Goal: Task Accomplishment & Management: Use online tool/utility

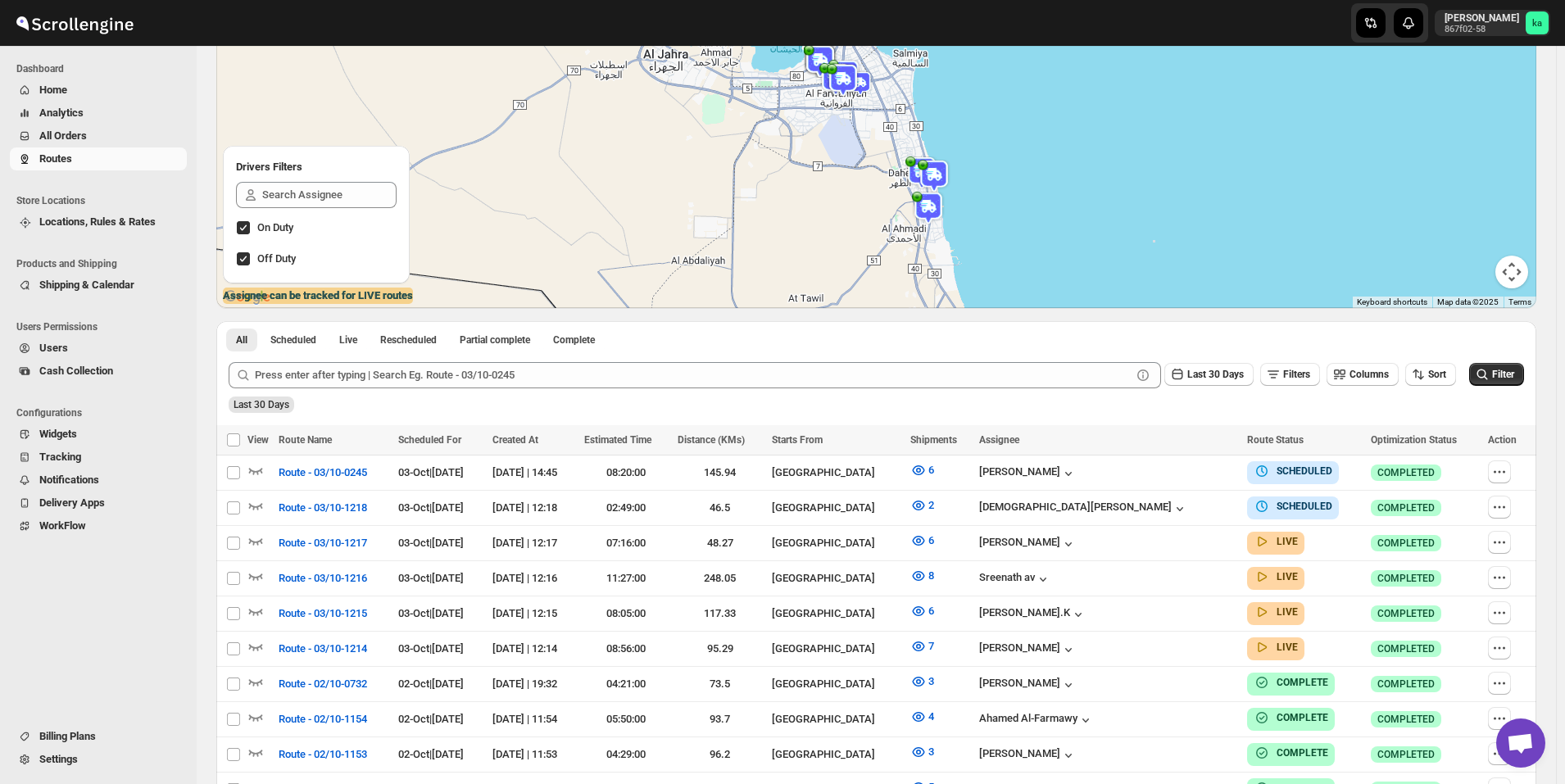
scroll to position [164, 0]
click at [69, 140] on span "All Orders" at bounding box center [63, 136] width 48 height 12
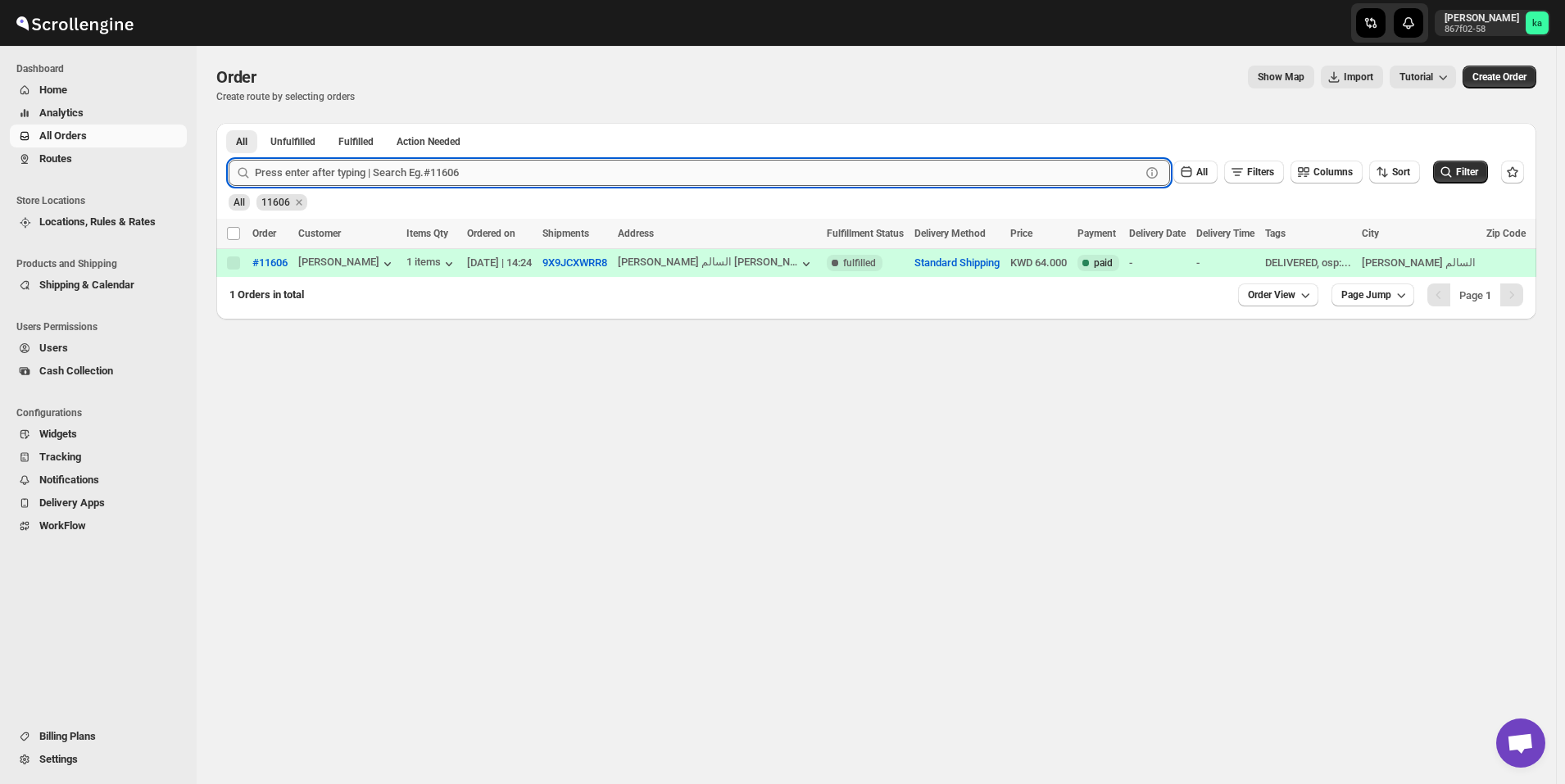
click at [476, 180] on input "text" at bounding box center [697, 173] width 885 height 26
paste input "11639"
type input "11639"
click at [229, 123] on button "Submit" at bounding box center [252, 131] width 47 height 17
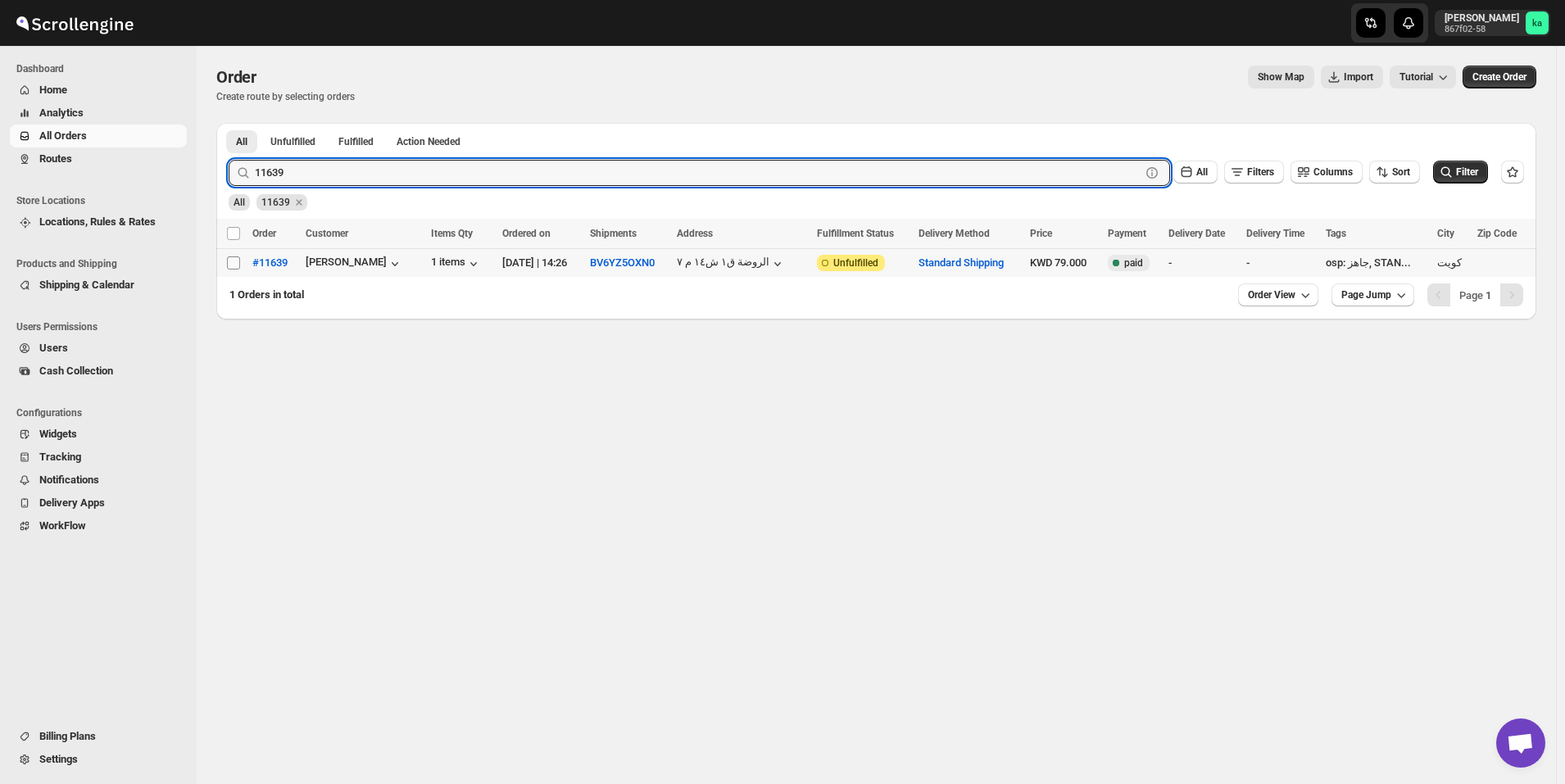
click at [231, 262] on input "Select order" at bounding box center [233, 262] width 13 height 13
checkbox input "true"
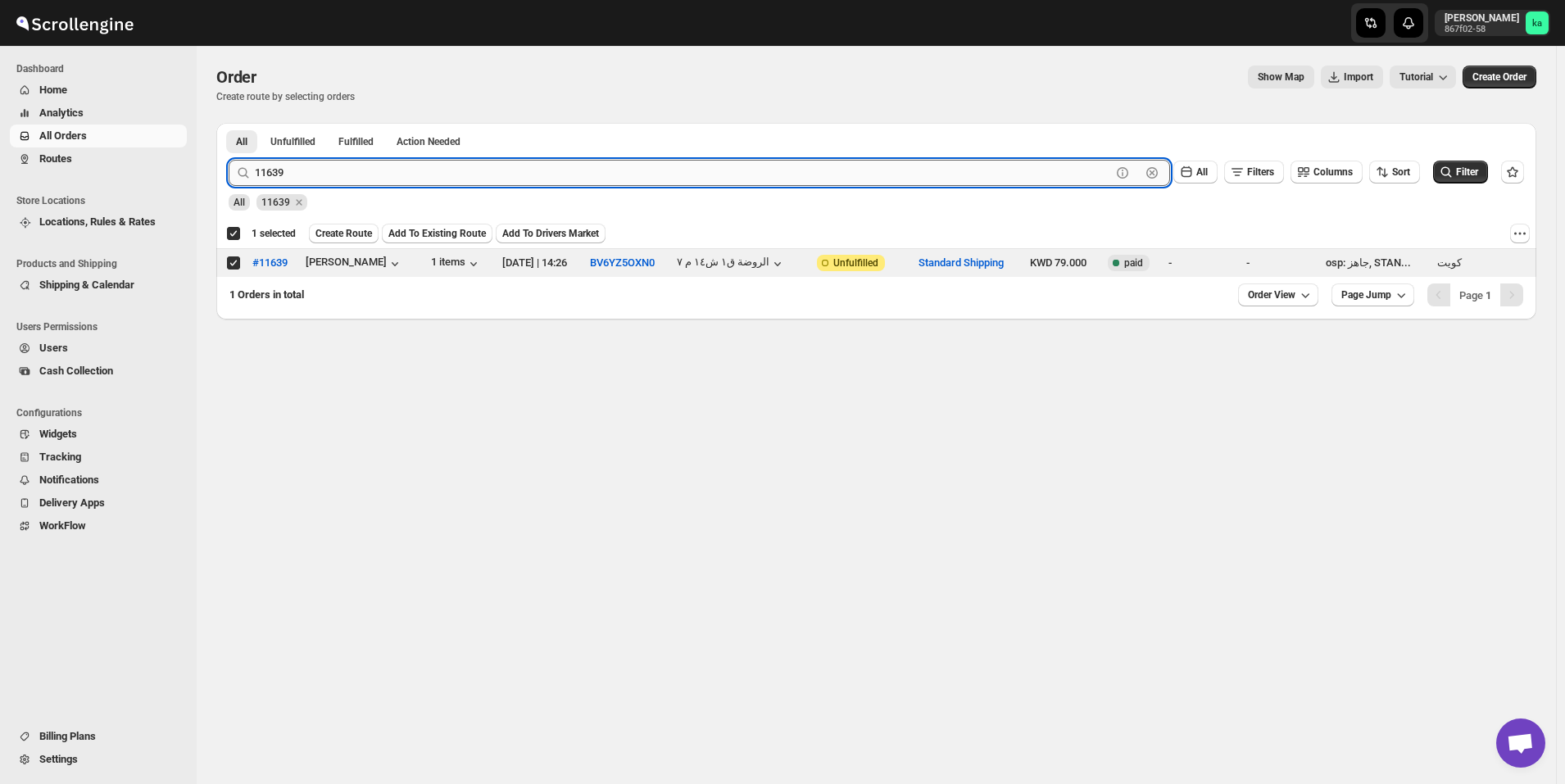
click at [373, 179] on input "11639" at bounding box center [682, 173] width 856 height 26
paste input "0"
type input "11630"
click at [229, 123] on button "Submit" at bounding box center [252, 131] width 47 height 17
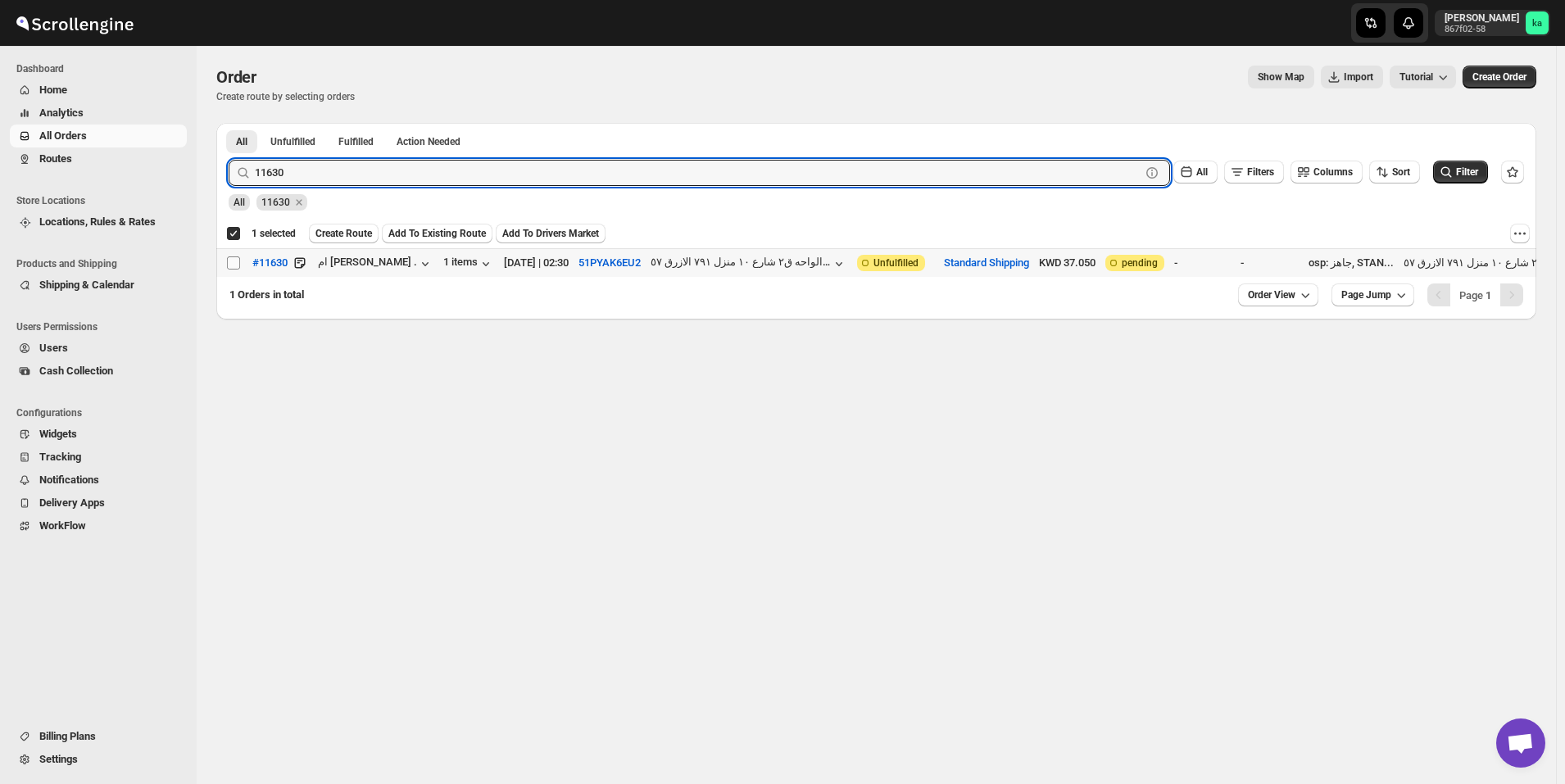
click at [238, 263] on input "Select order" at bounding box center [233, 262] width 13 height 13
checkbox input "true"
checkbox input "false"
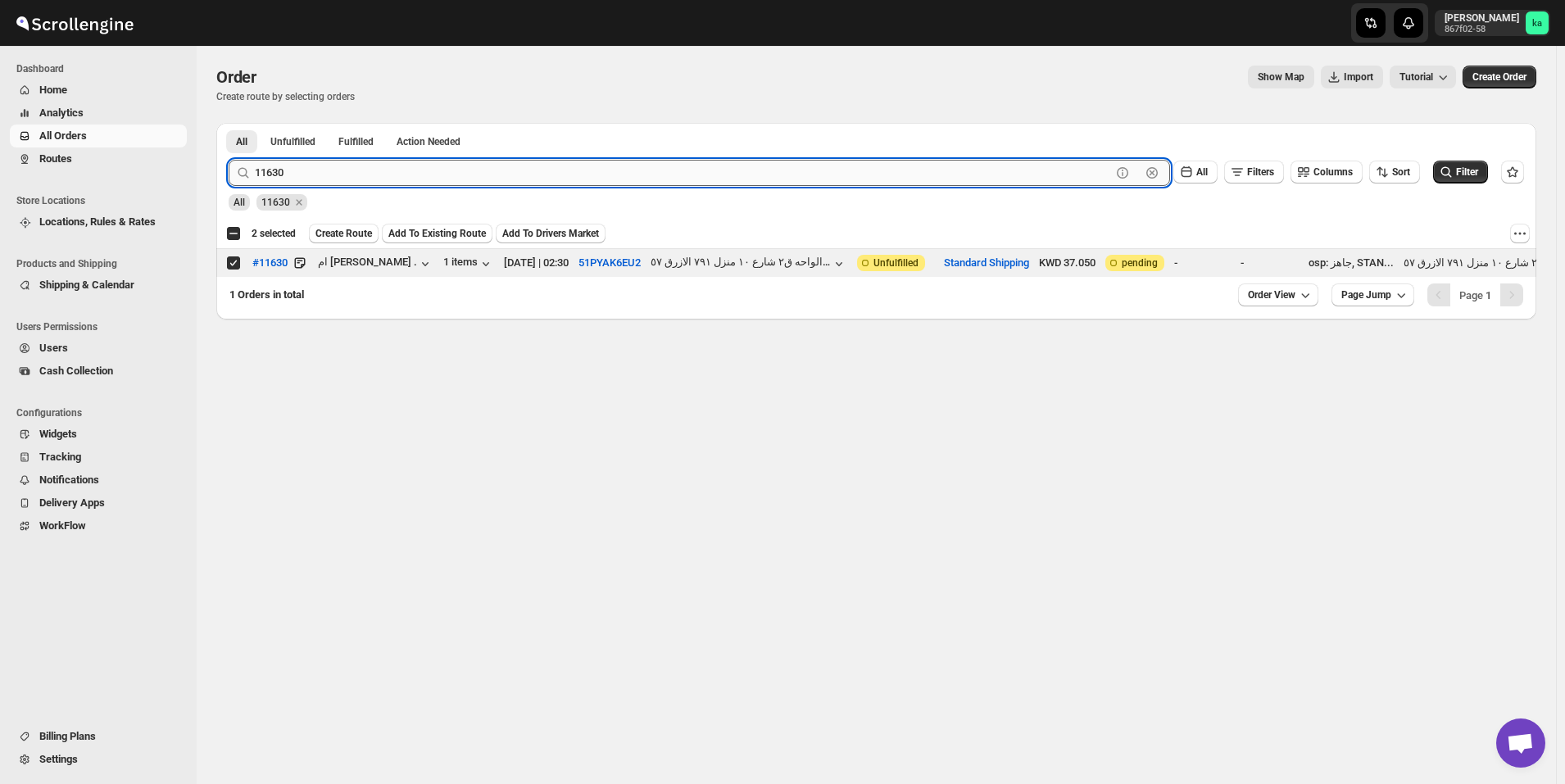
click at [427, 163] on input "11630" at bounding box center [682, 173] width 856 height 26
paste input "8"
type input "11638"
click at [229, 123] on button "Submit" at bounding box center [252, 131] width 47 height 17
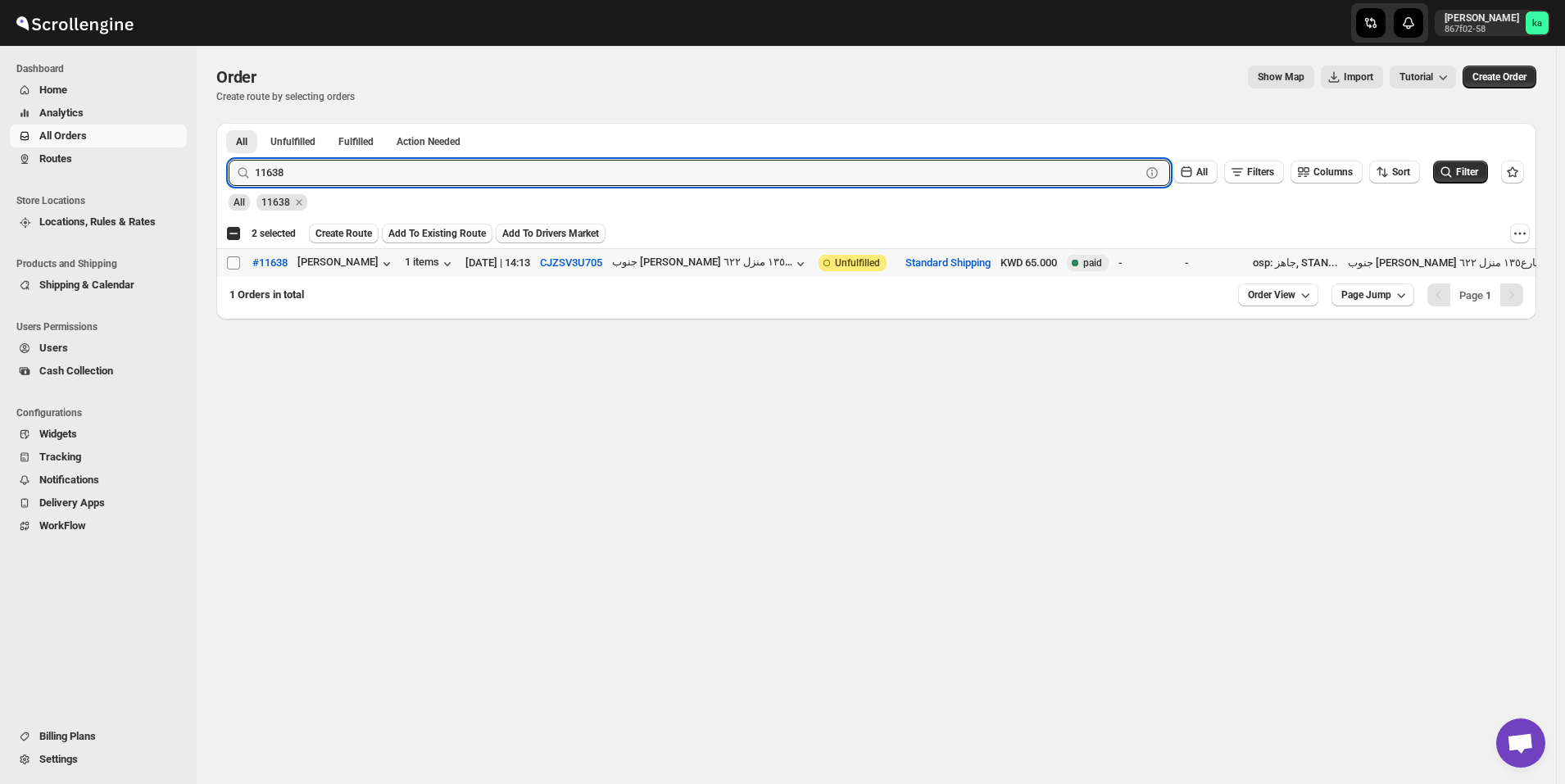
click at [231, 265] on input "Select order" at bounding box center [233, 262] width 13 height 13
checkbox input "true"
click at [350, 170] on input "11638" at bounding box center [682, 173] width 856 height 26
paste input "45"
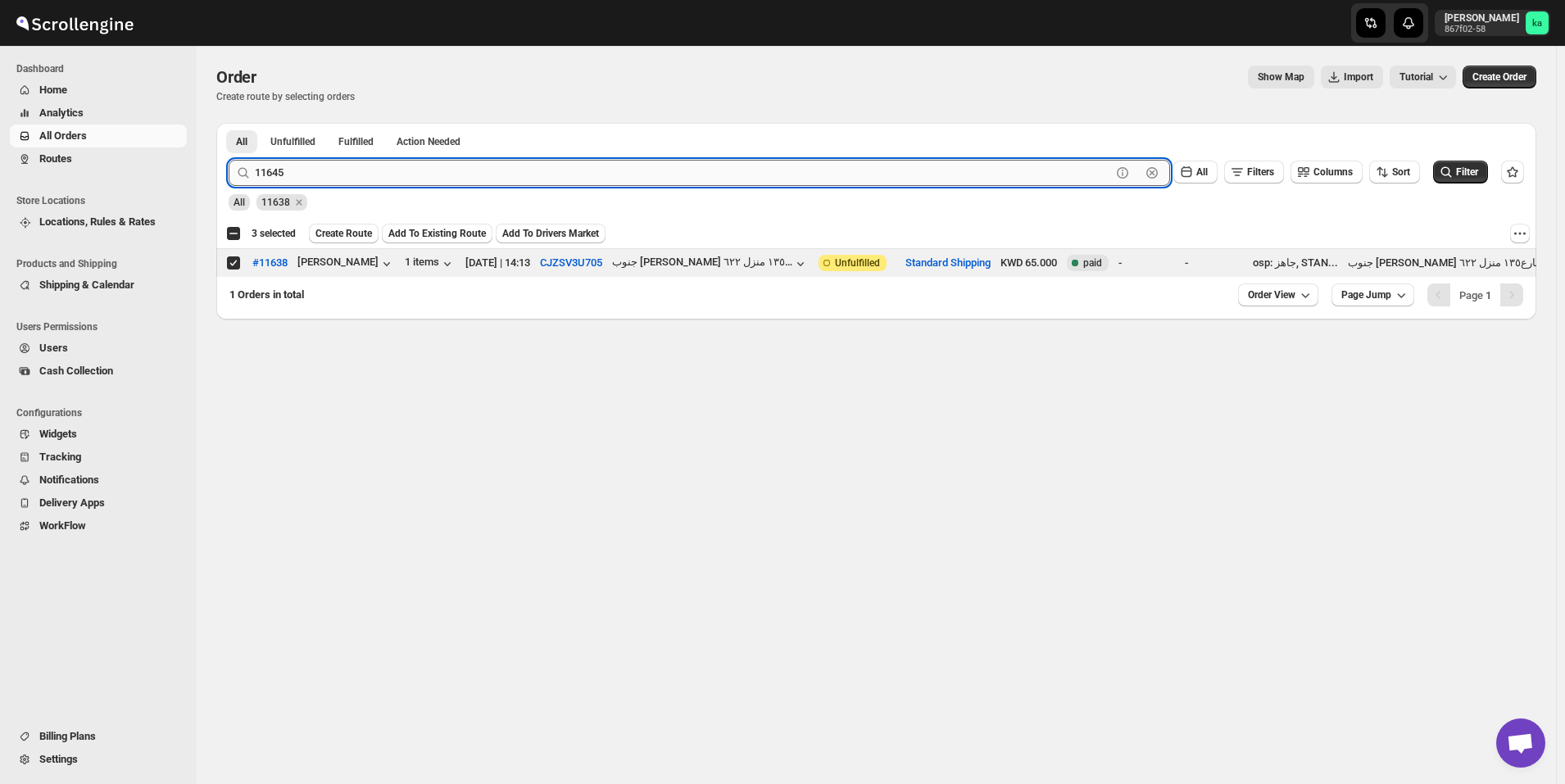
type input "11645"
click at [229, 123] on button "Submit" at bounding box center [252, 131] width 47 height 17
click at [238, 262] on input "Select order" at bounding box center [233, 262] width 13 height 13
checkbox input "true"
click at [303, 168] on input "11645" at bounding box center [682, 173] width 856 height 26
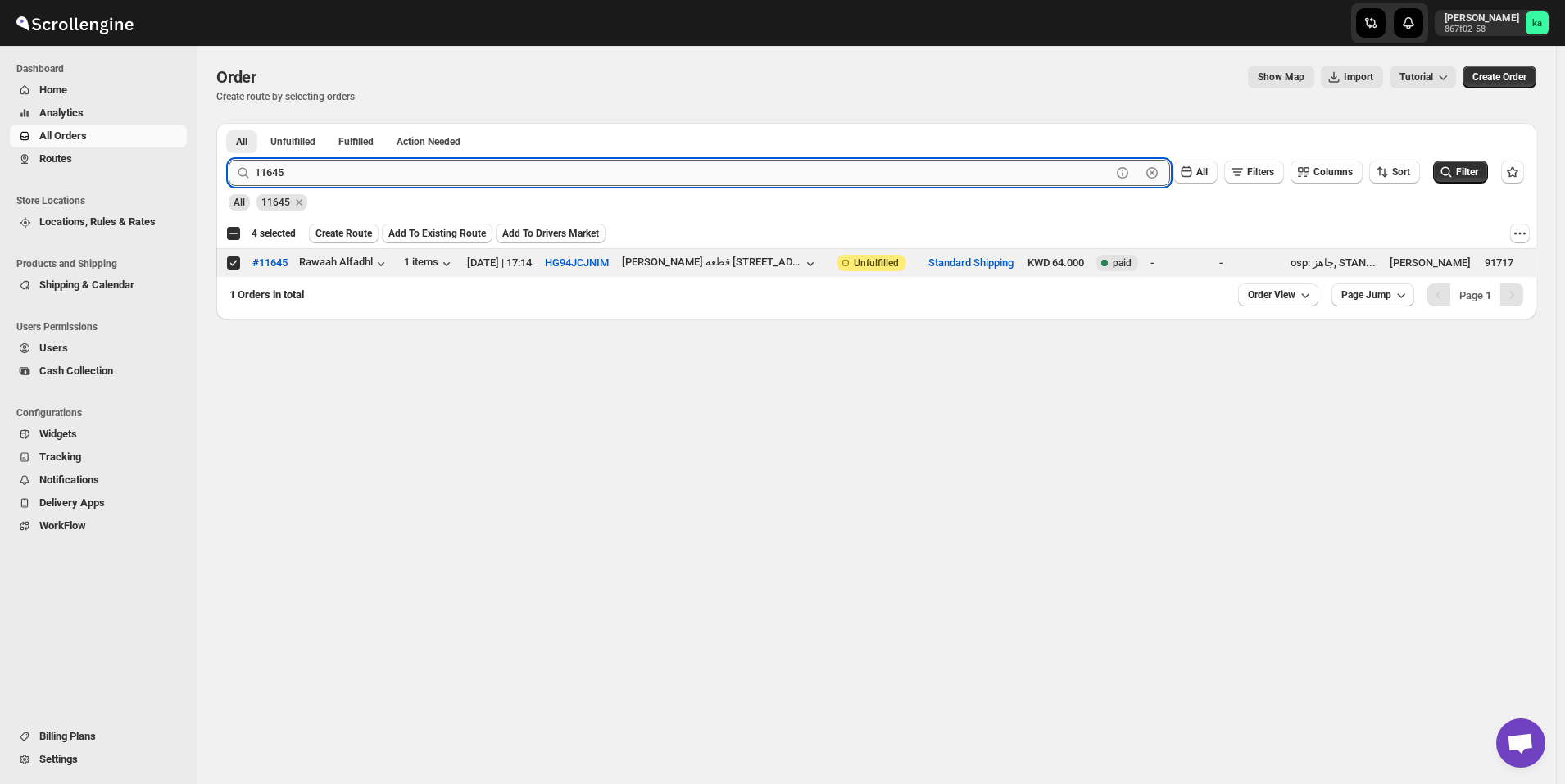
click at [301, 168] on input "11645" at bounding box center [682, 173] width 856 height 26
paste input "7"
type input "11647"
click at [229, 123] on button "Submit" at bounding box center [252, 131] width 47 height 17
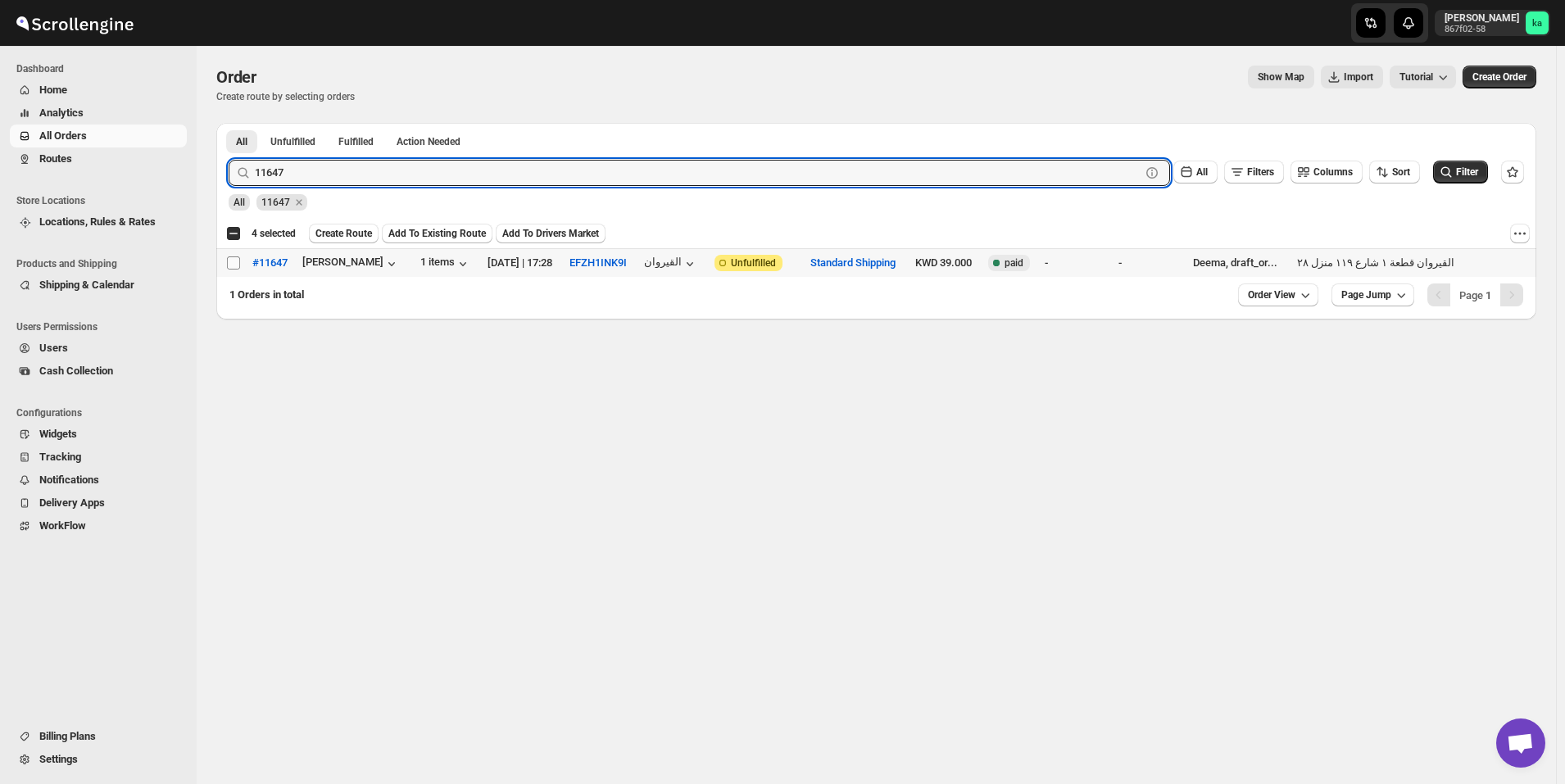
click at [236, 262] on input "Select order" at bounding box center [233, 262] width 13 height 13
checkbox input "true"
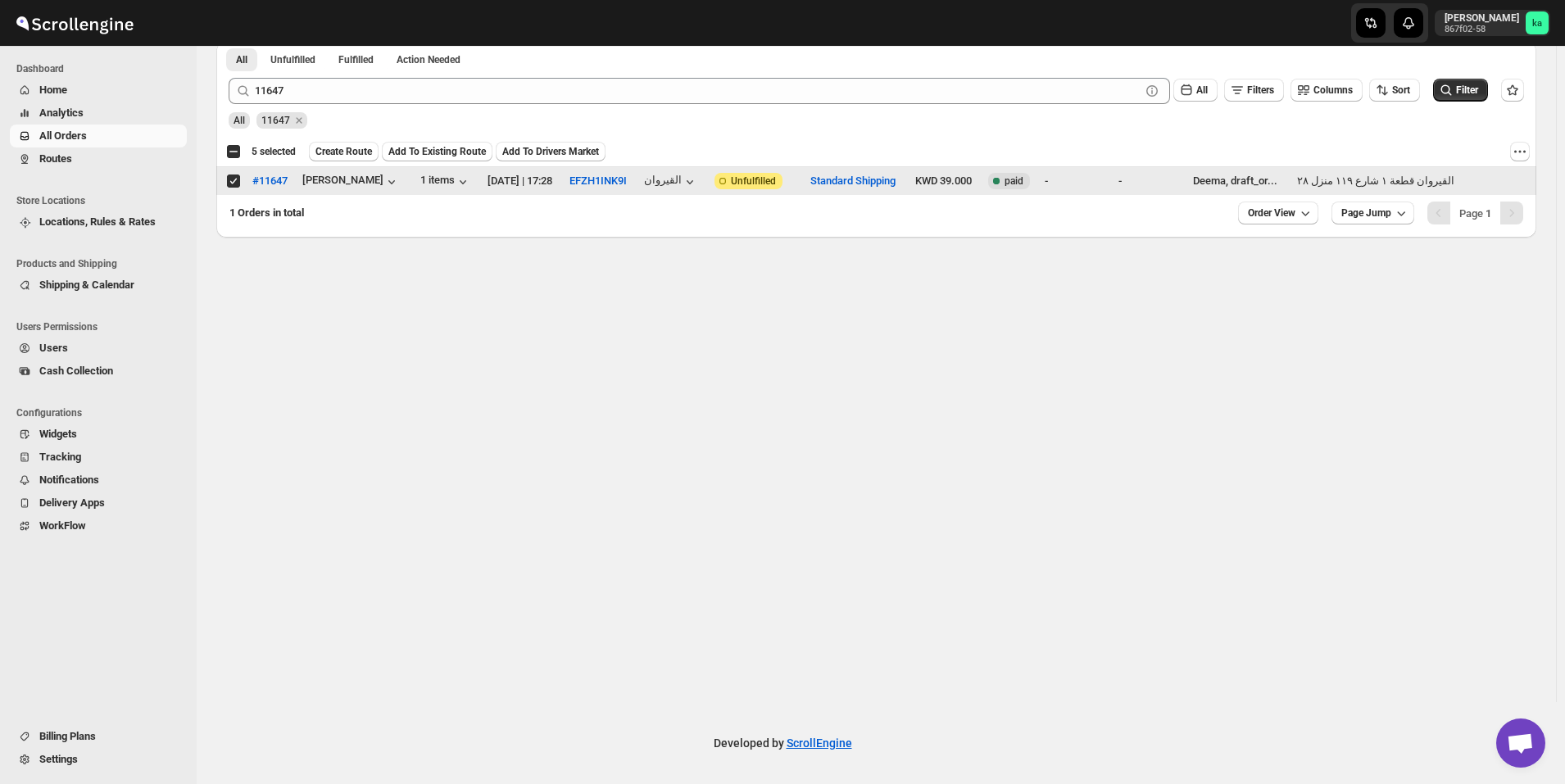
scroll to position [1, 0]
click at [337, 153] on span "Create Route" at bounding box center [343, 151] width 56 height 13
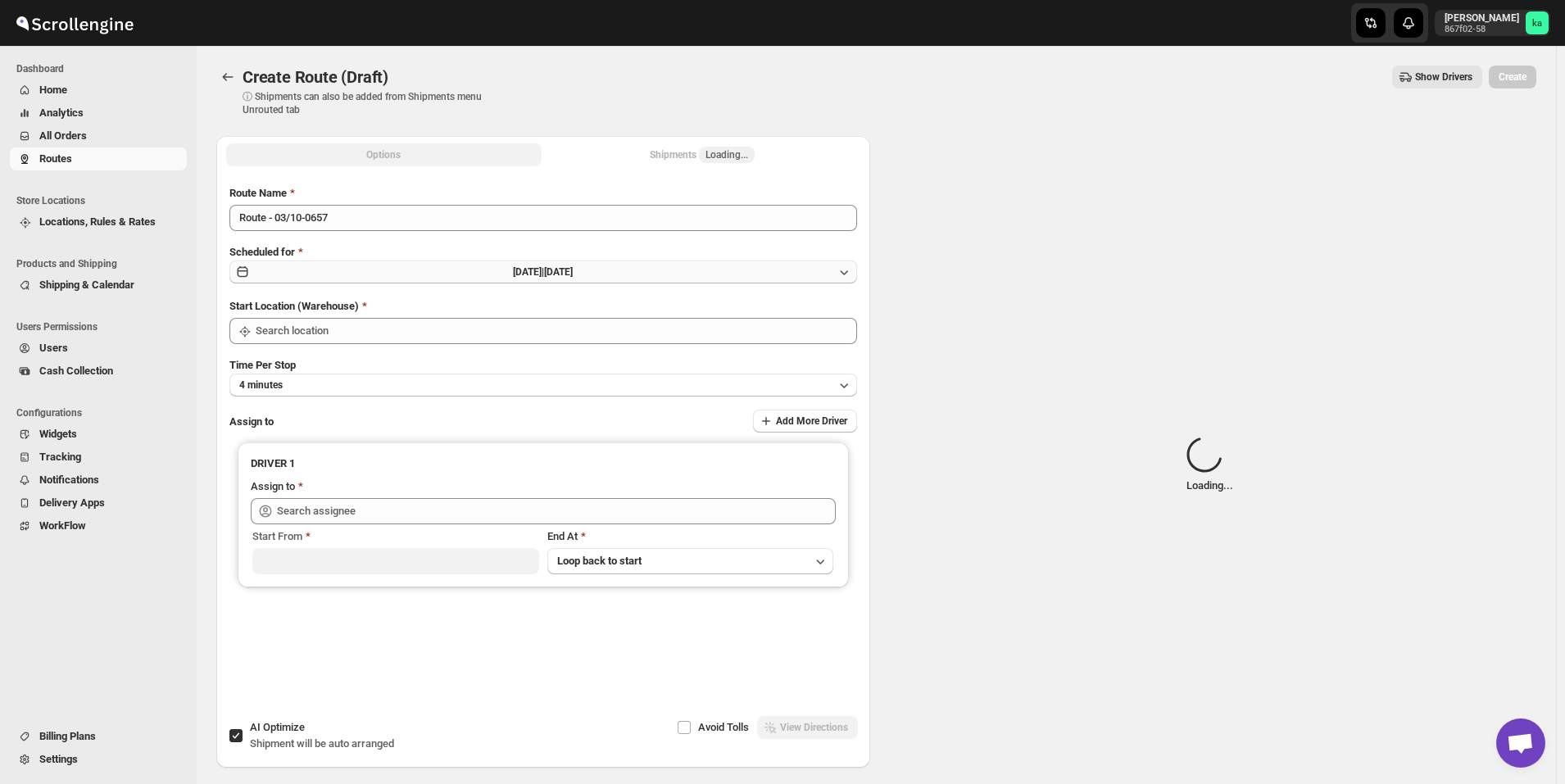
type input "[GEOGRAPHIC_DATA]"
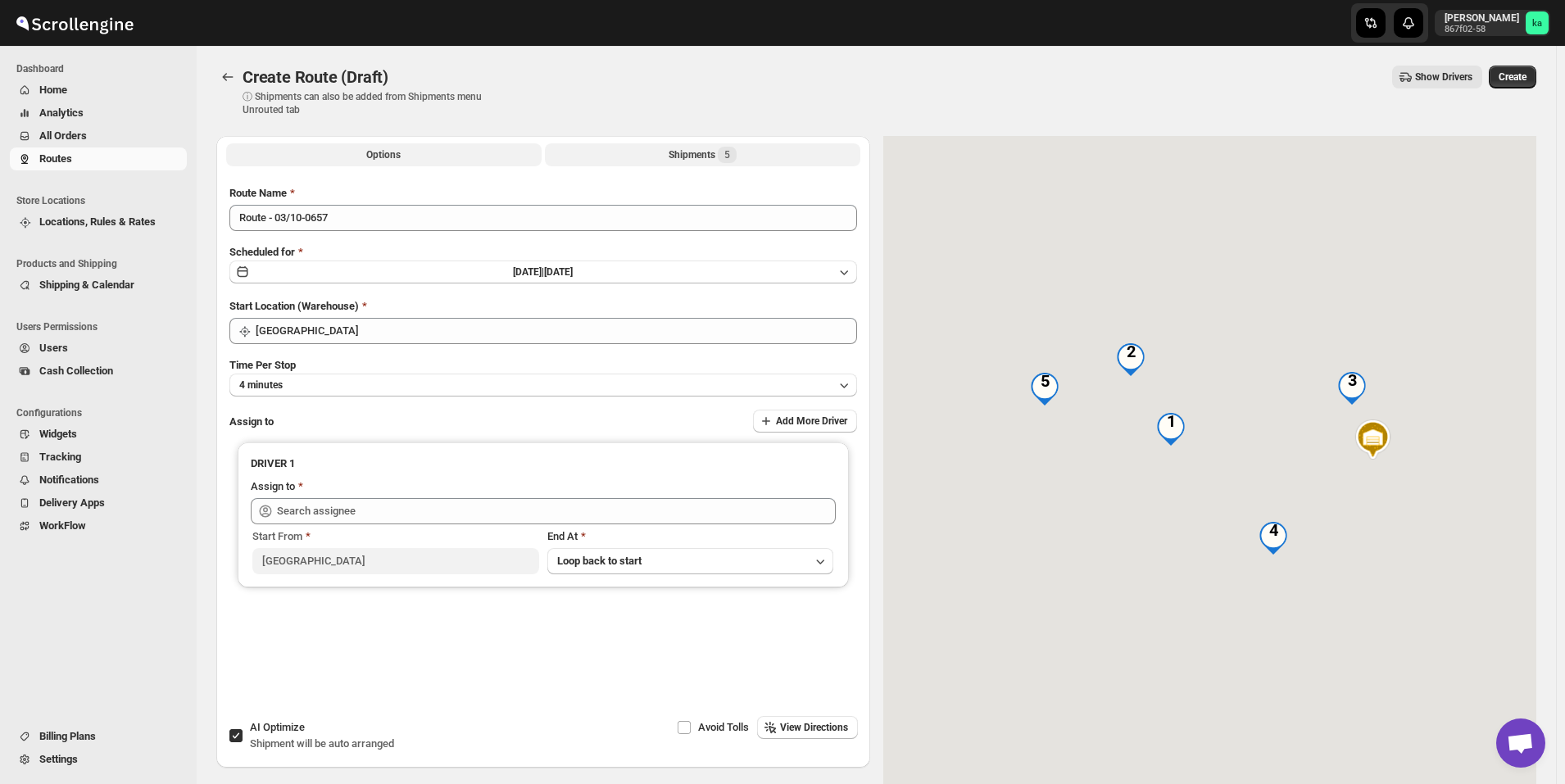
click at [692, 150] on div "Shipments 5" at bounding box center [702, 155] width 68 height 16
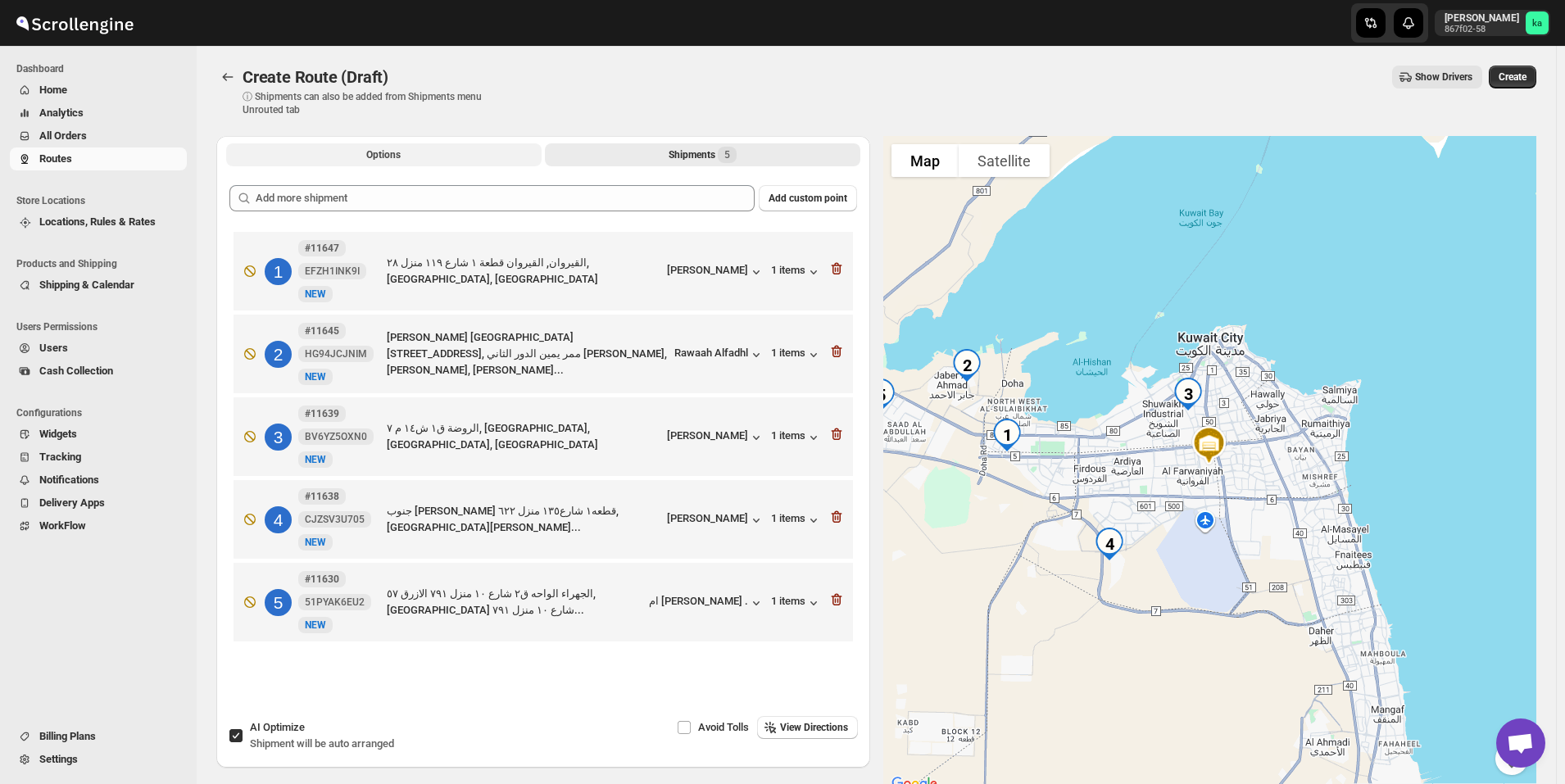
click at [408, 157] on button "Options" at bounding box center [383, 155] width 315 height 23
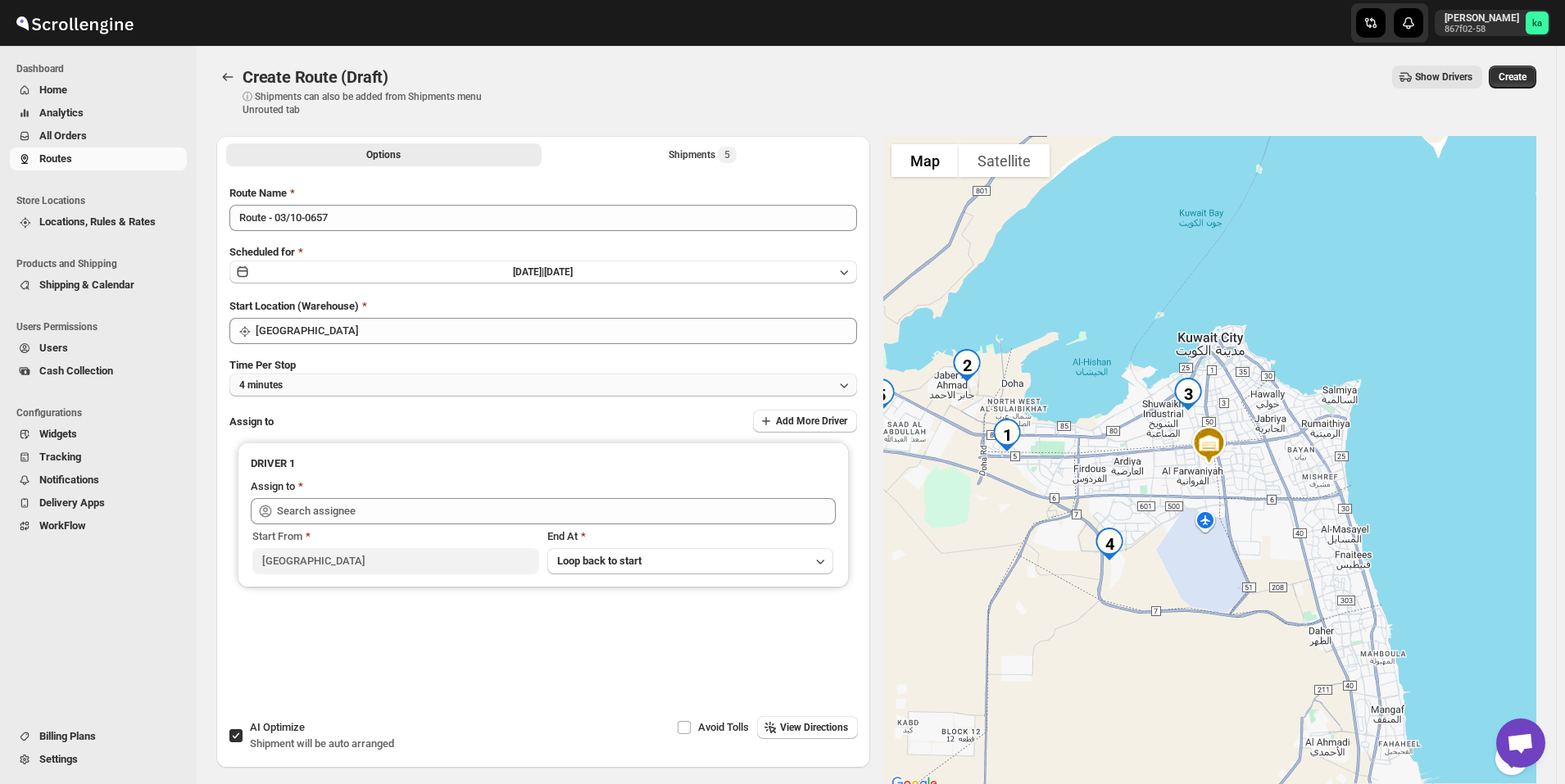
click at [352, 384] on button "4 minutes" at bounding box center [543, 385] width 628 height 23
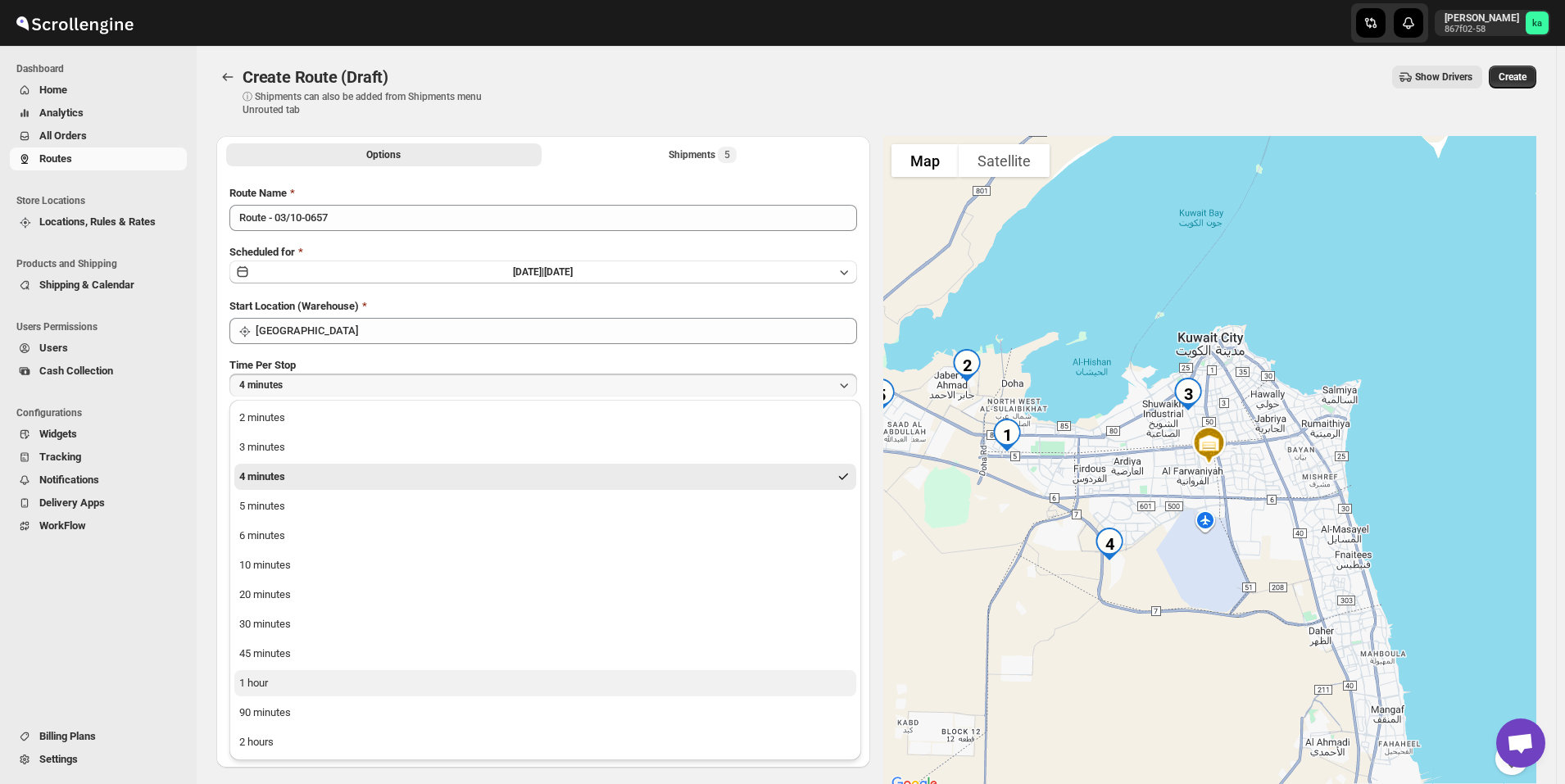
click at [304, 686] on button "1 hour" at bounding box center [545, 683] width 622 height 26
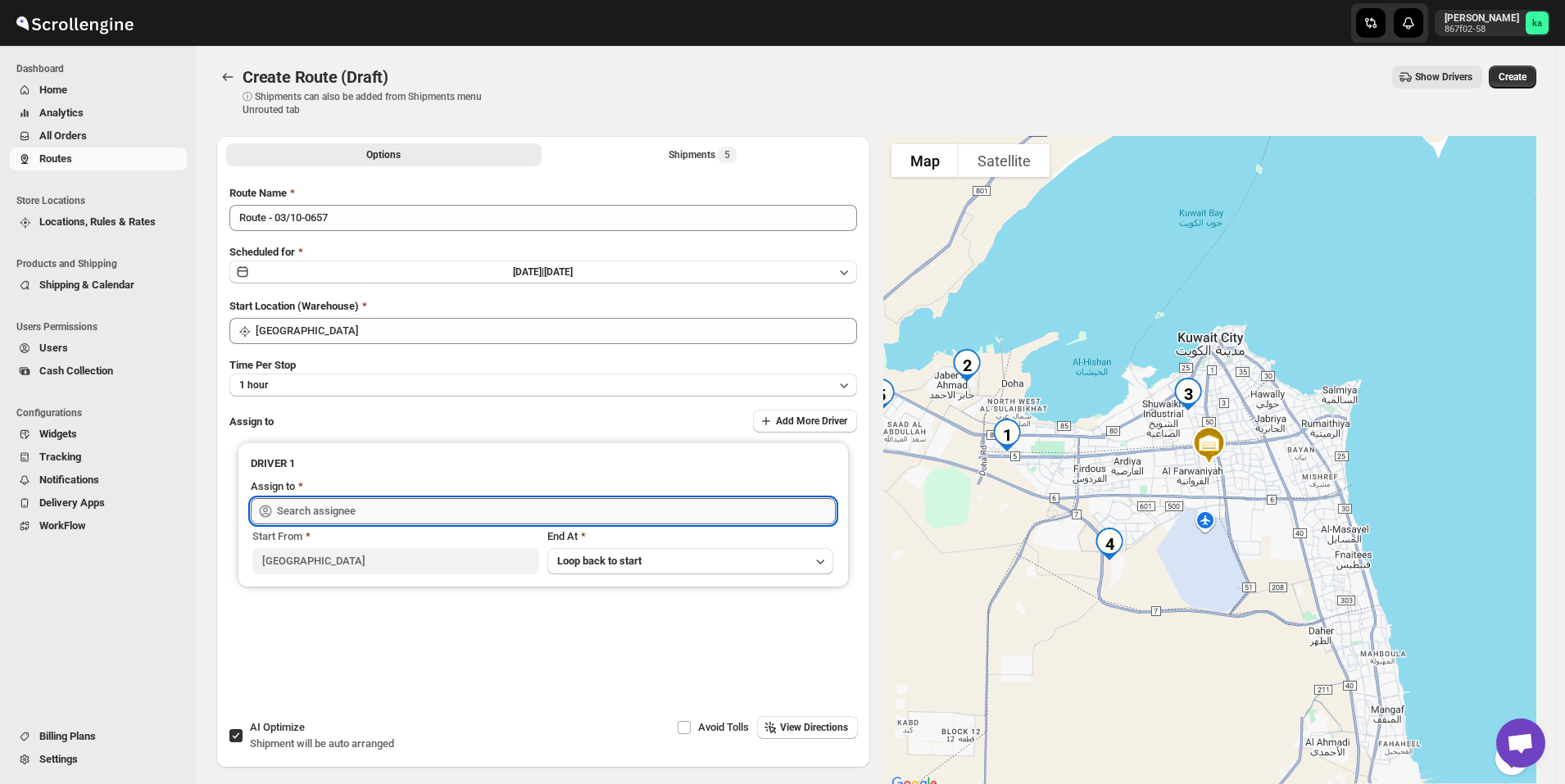
click at [316, 514] on input "text" at bounding box center [556, 511] width 559 height 26
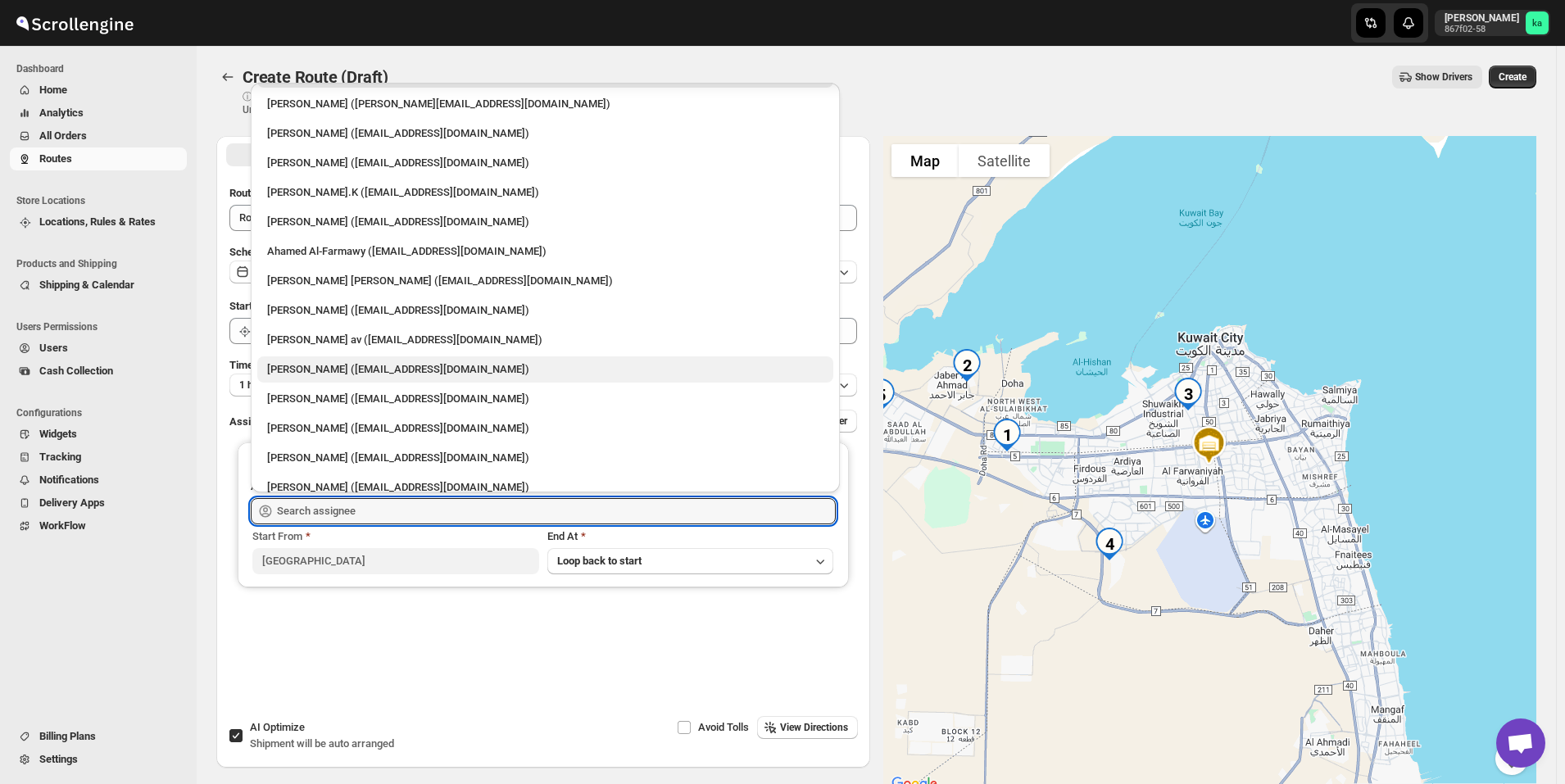
scroll to position [42, 0]
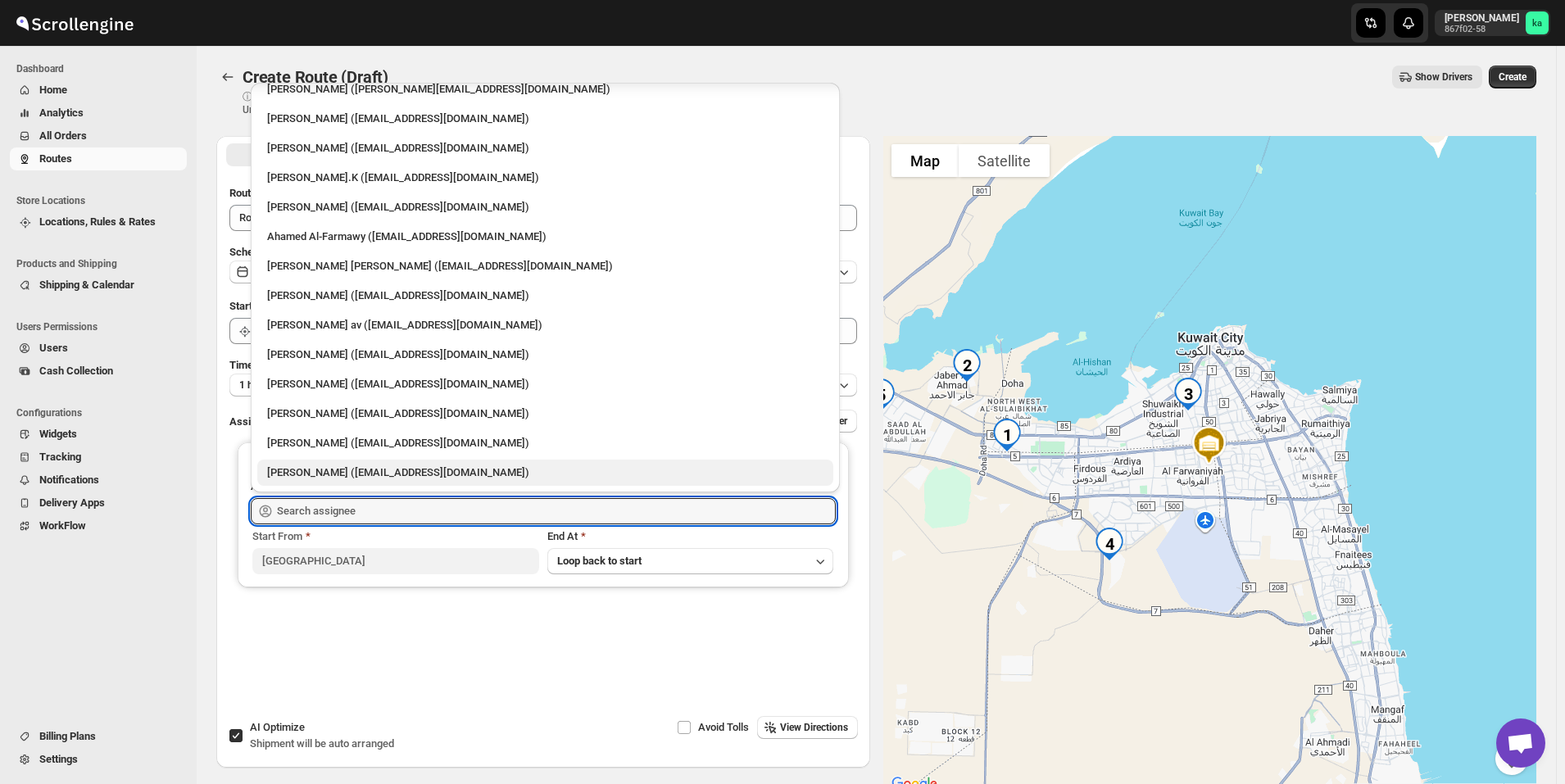
click at [351, 467] on div "[PERSON_NAME] ([EMAIL_ADDRESS][DOMAIN_NAME])" at bounding box center [545, 472] width 556 height 16
type input "[PERSON_NAME] ([EMAIL_ADDRESS][DOMAIN_NAME])"
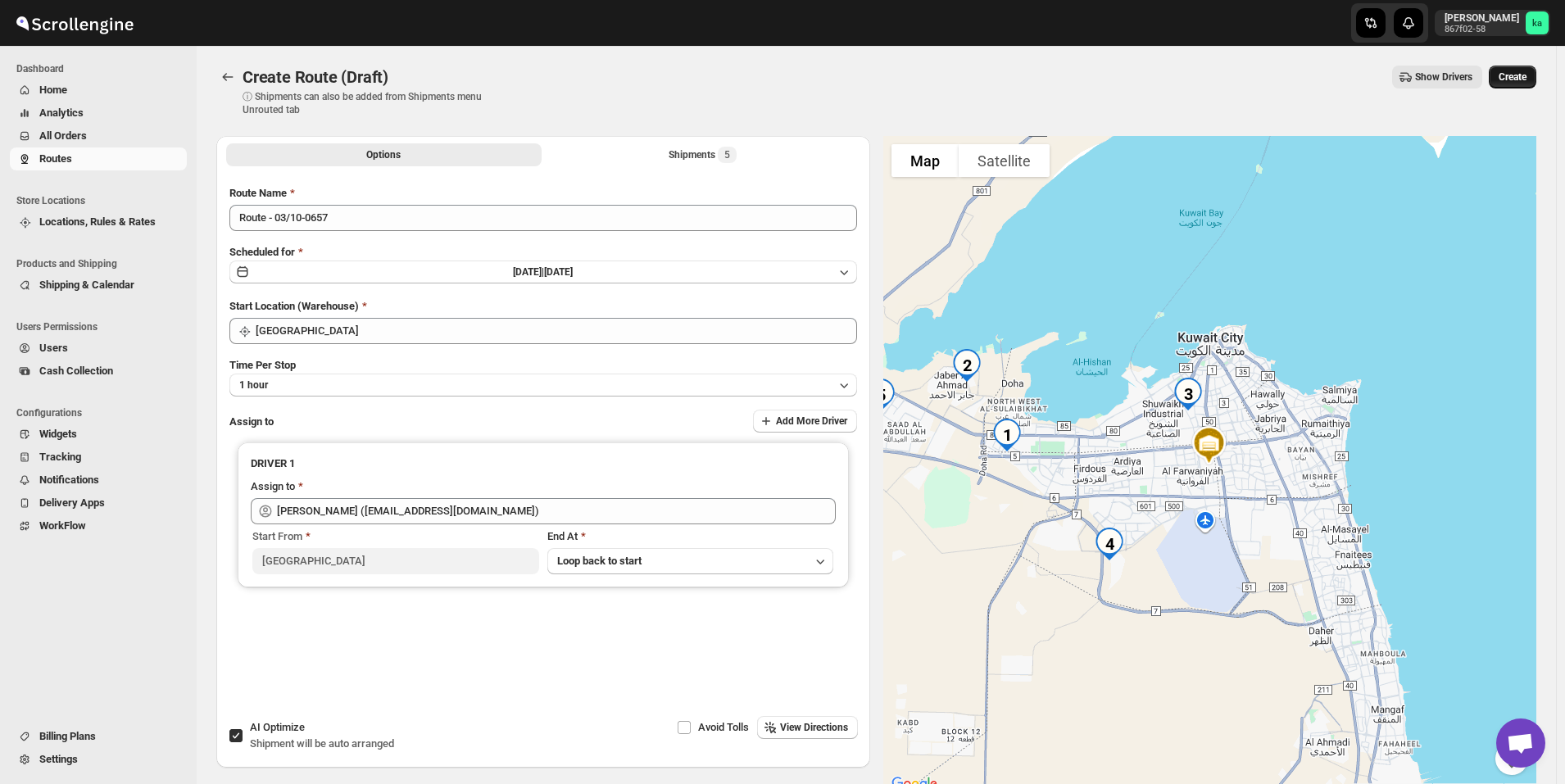
click at [1526, 83] on span "Create" at bounding box center [1512, 77] width 28 height 13
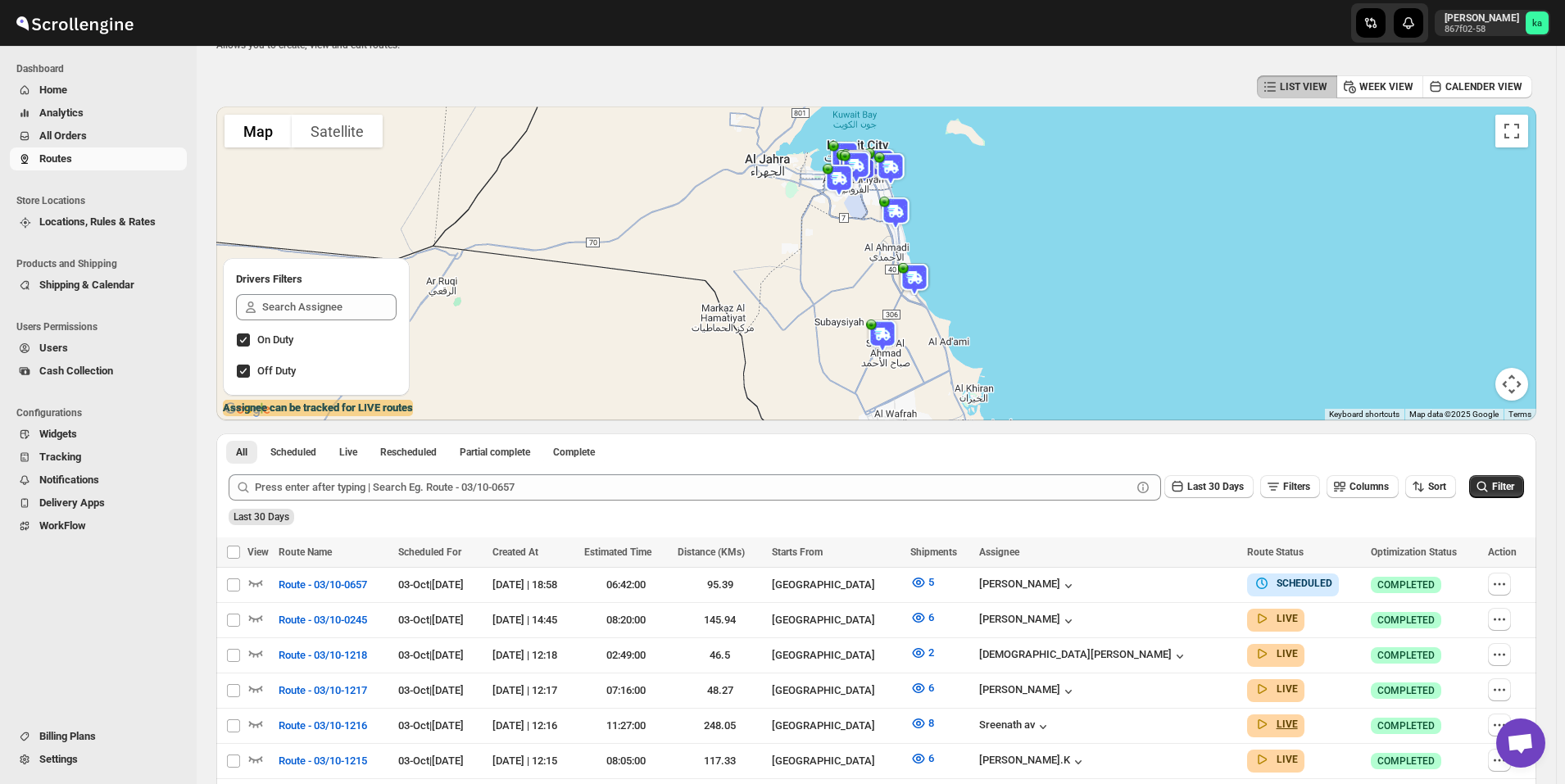
scroll to position [327, 0]
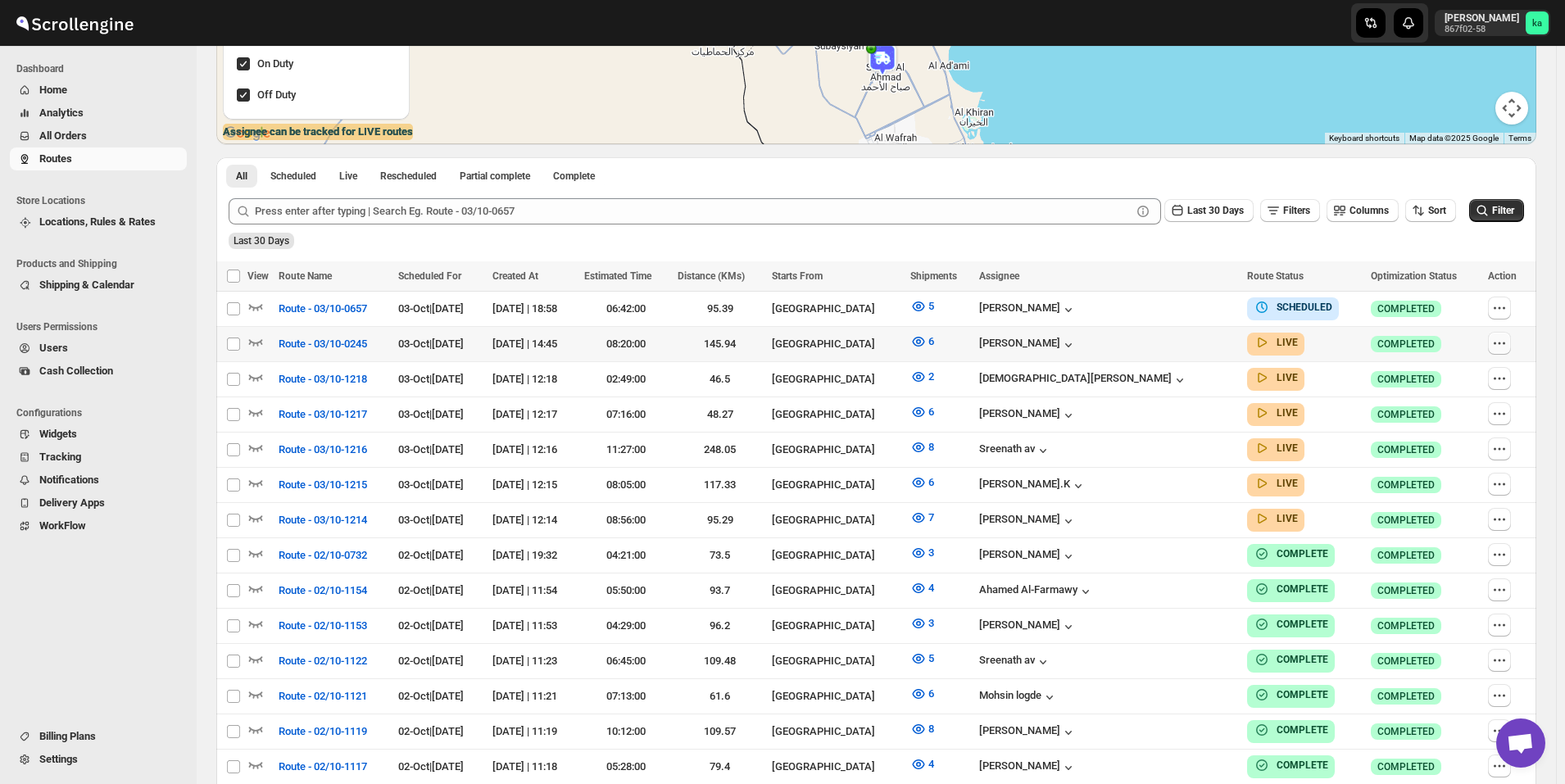
click at [1503, 345] on icon "button" at bounding box center [1498, 343] width 16 height 16
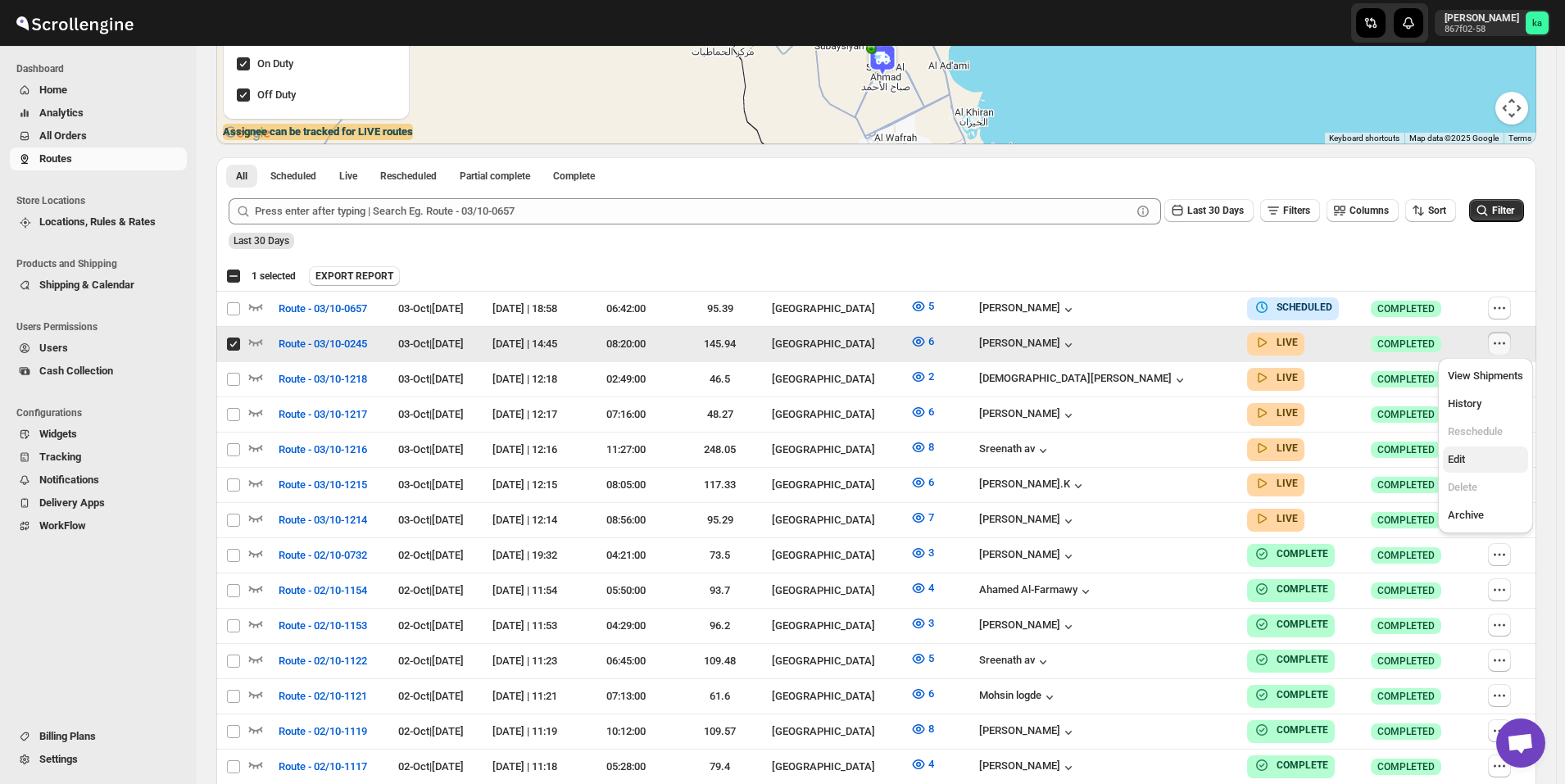
click at [1458, 463] on span "Edit" at bounding box center [1456, 459] width 17 height 12
checkbox input "false"
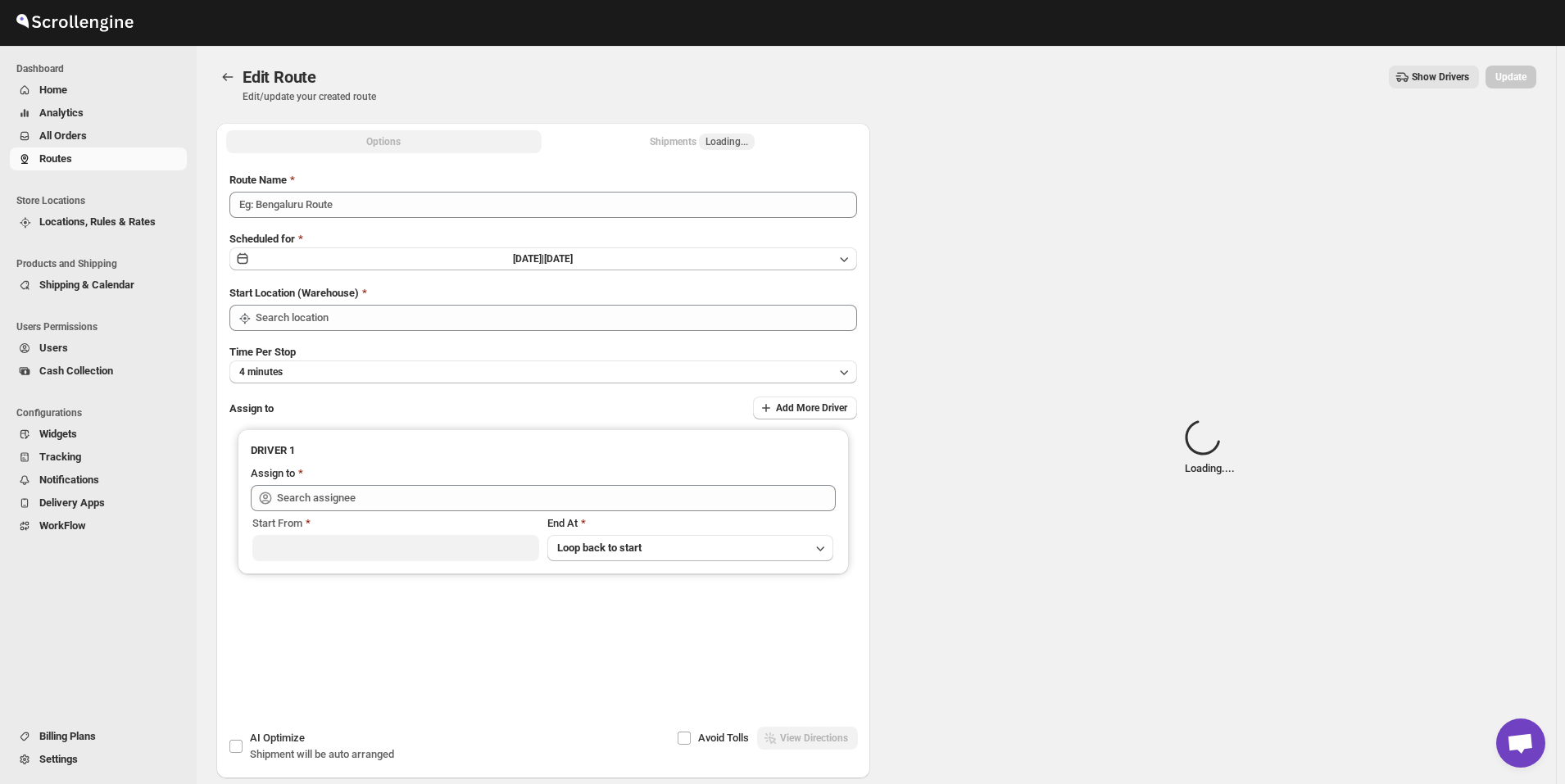
type input "Route - 03/10-0245"
type input "[GEOGRAPHIC_DATA]"
type input "[PERSON_NAME] ([EMAIL_ADDRESS][DOMAIN_NAME])"
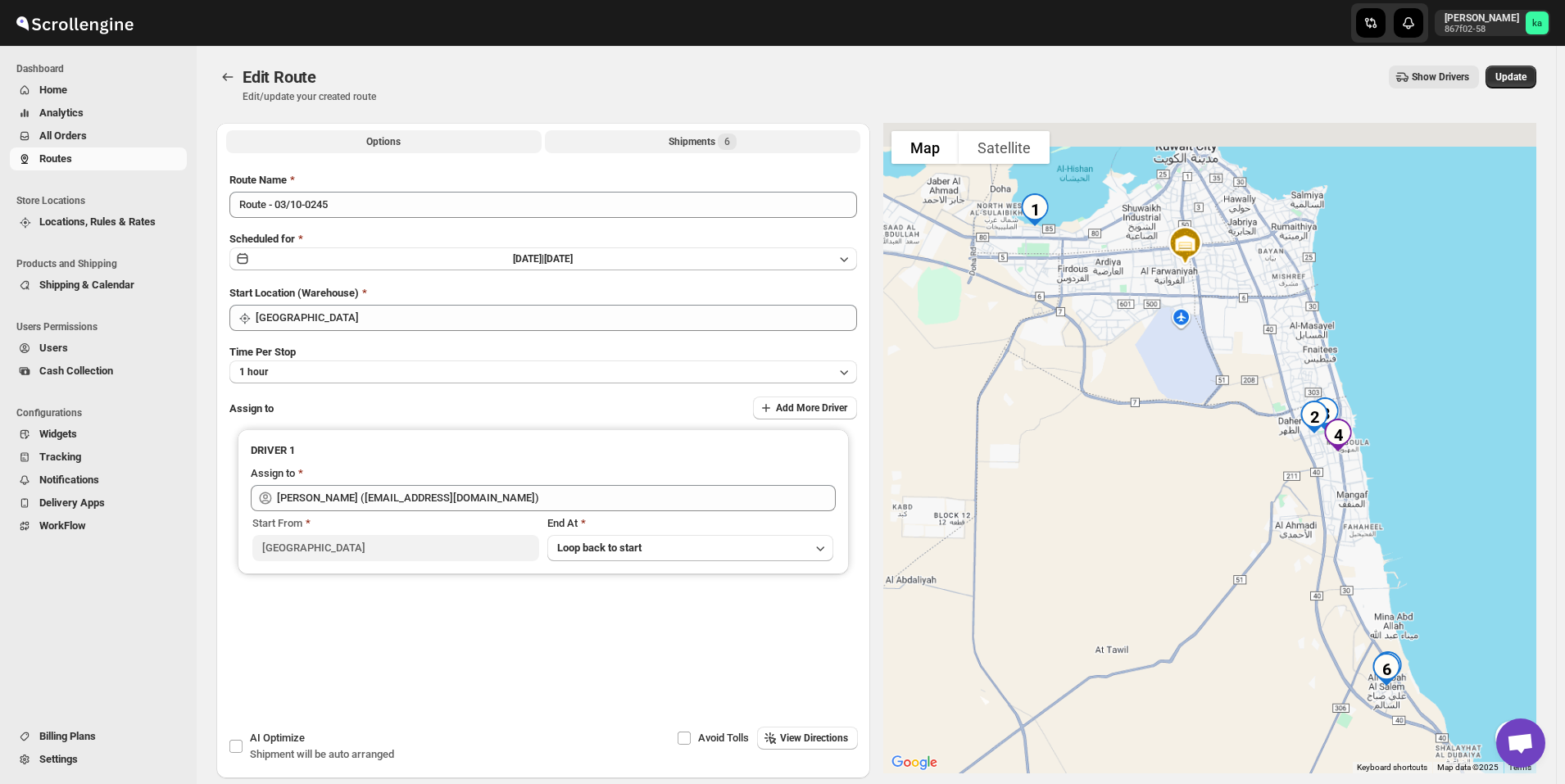
click at [682, 142] on div "Shipments 6" at bounding box center [702, 142] width 68 height 16
